Goal: Transaction & Acquisition: Book appointment/travel/reservation

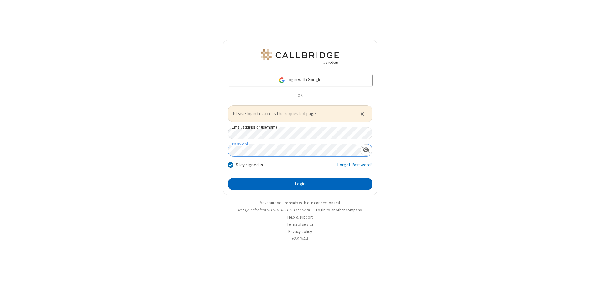
click at [300, 184] on button "Login" at bounding box center [300, 184] width 145 height 13
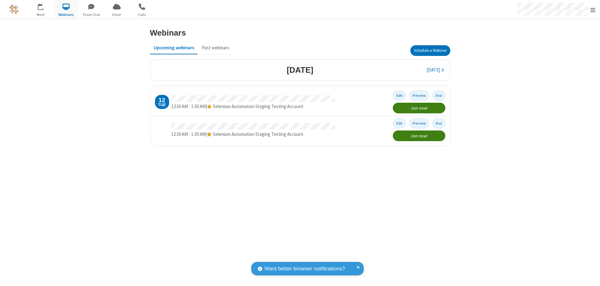
click at [430, 51] on button "Schedule a Webinar" at bounding box center [431, 50] width 40 height 11
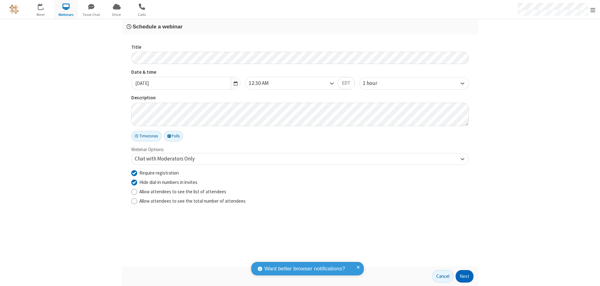
click at [465, 277] on button "Next" at bounding box center [465, 277] width 18 height 13
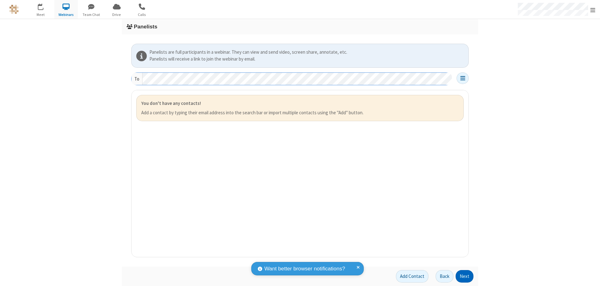
click at [465, 277] on button "Next" at bounding box center [465, 277] width 18 height 13
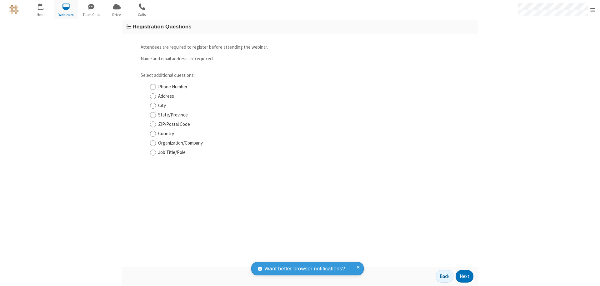
click at [153, 87] on input "Phone Number" at bounding box center [153, 87] width 6 height 7
checkbox input "true"
click at [465, 277] on button "Next" at bounding box center [465, 277] width 18 height 13
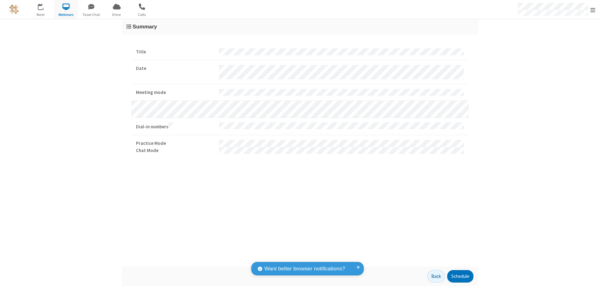
click at [460, 277] on button "Schedule" at bounding box center [461, 277] width 26 height 13
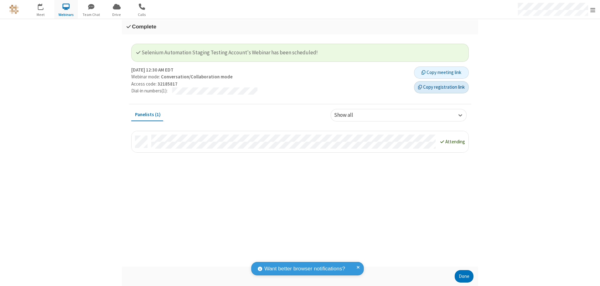
click at [442, 87] on button "Copy registration link" at bounding box center [441, 87] width 55 height 13
click at [464, 277] on button "Done" at bounding box center [464, 277] width 19 height 13
